Goal: Task Accomplishment & Management: Complete application form

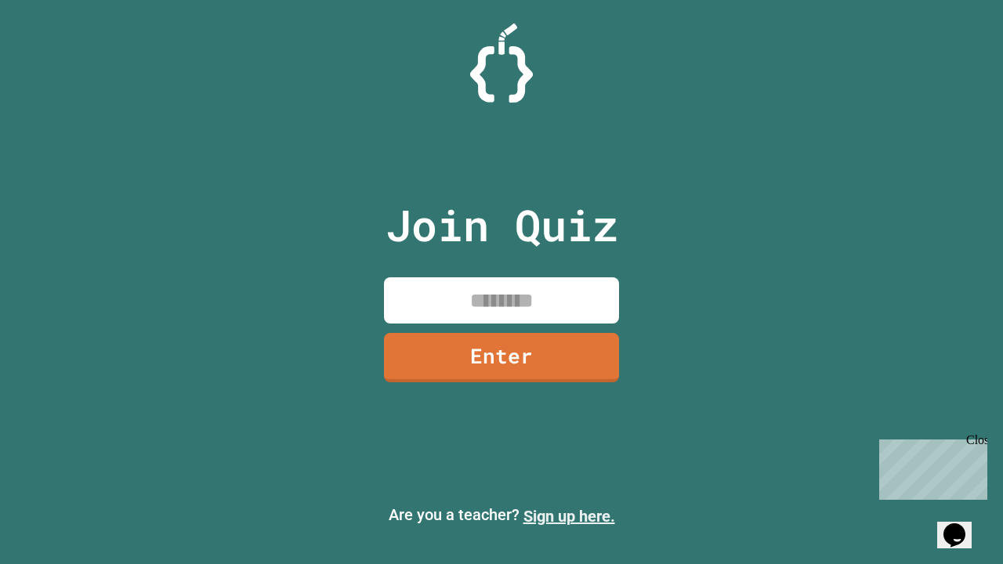
click at [569, 516] on link "Sign up here." at bounding box center [569, 516] width 92 height 19
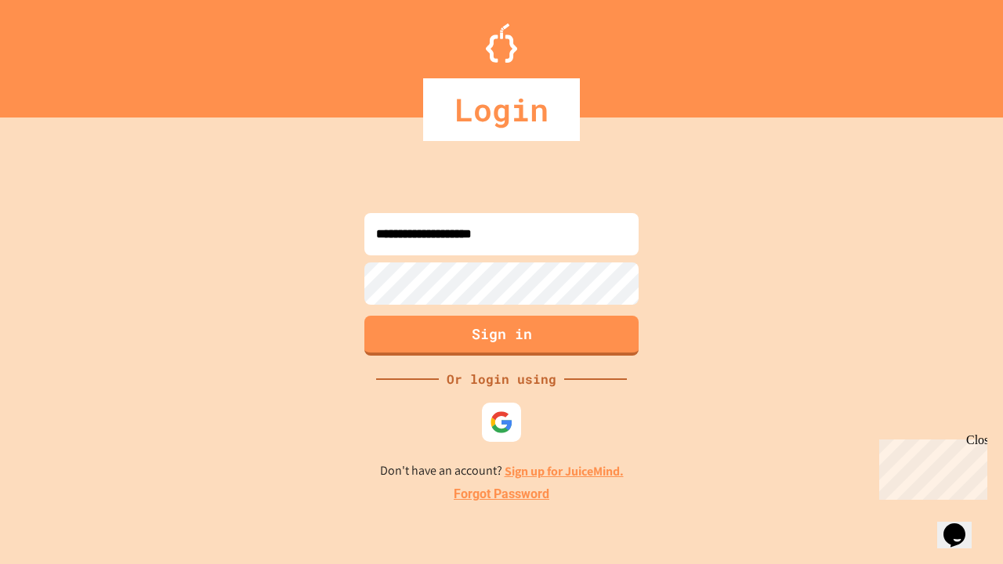
type input "**********"
